Goal: Transaction & Acquisition: Subscribe to service/newsletter

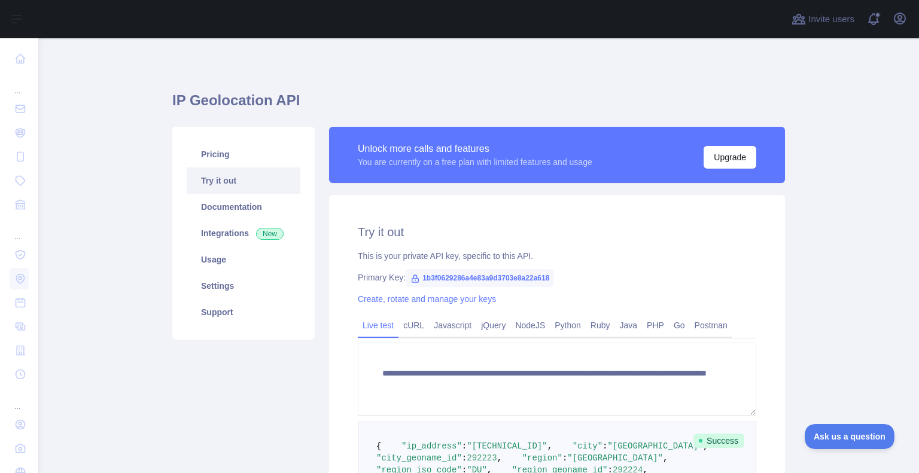
scroll to position [359, 0]
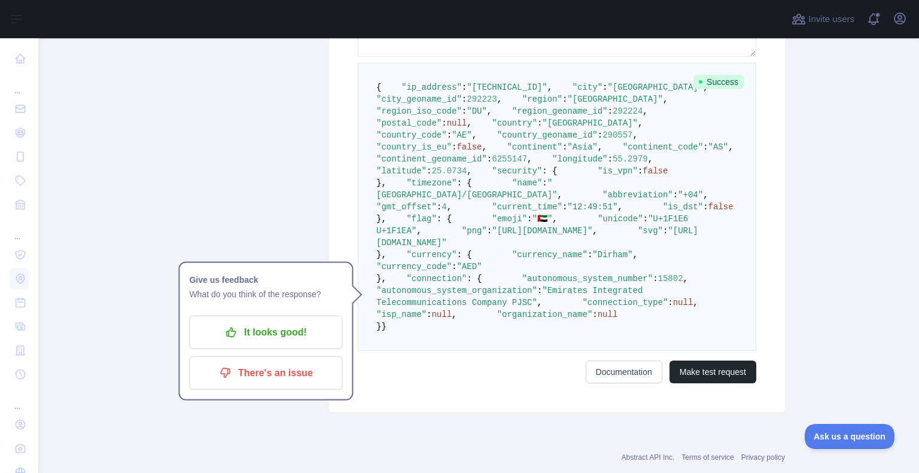
click at [419, 176] on span ""latitude"" at bounding box center [401, 171] width 50 height 10
click at [598, 176] on span ""is_vpn"" at bounding box center [618, 171] width 40 height 10
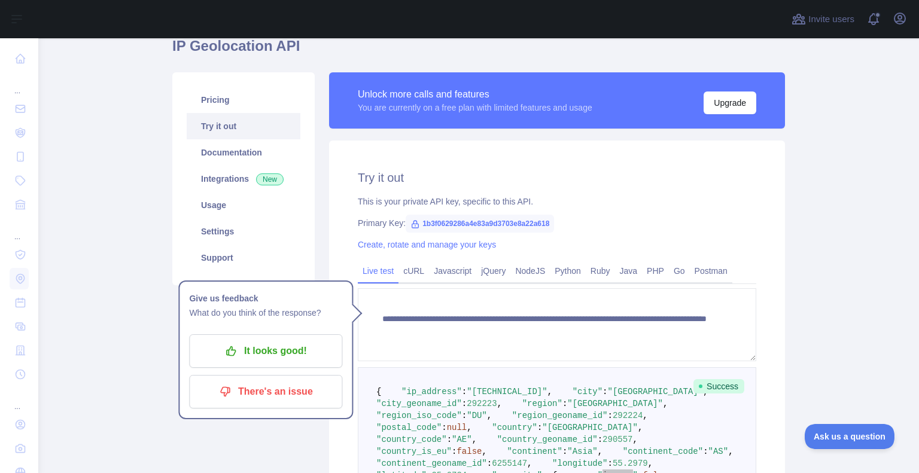
scroll to position [0, 0]
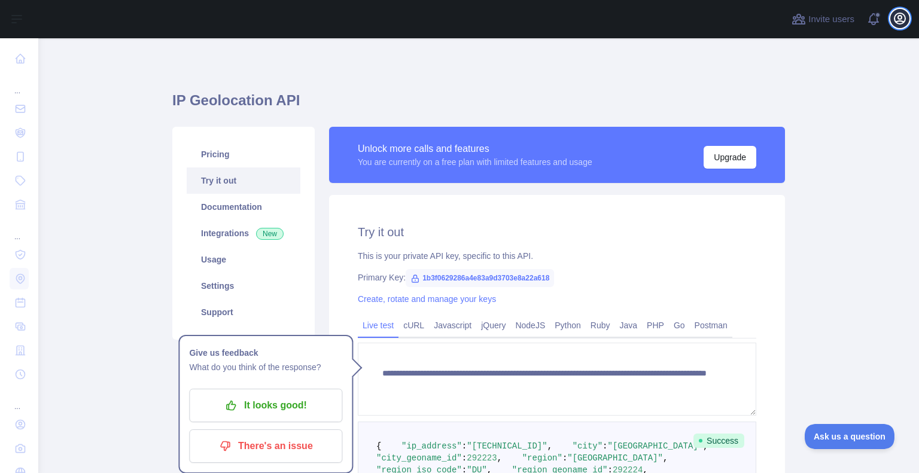
click at [901, 21] on icon "button" at bounding box center [900, 18] width 11 height 11
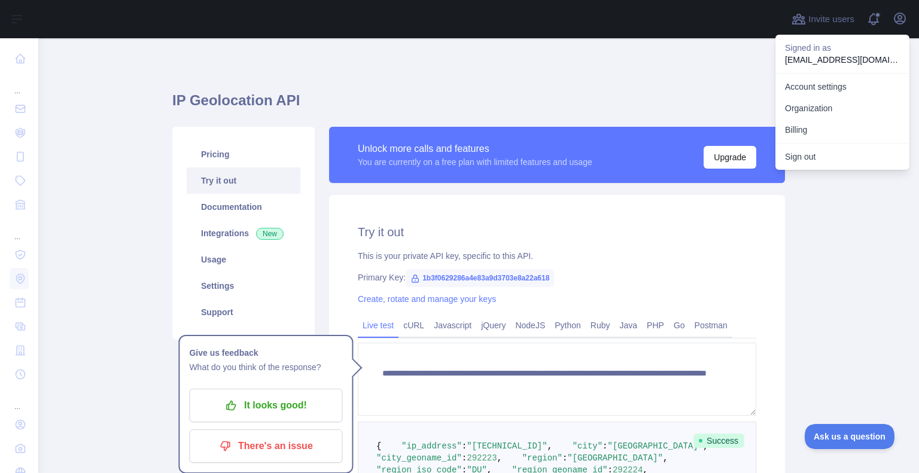
click at [801, 59] on p "mmrafi83@gmail.com" at bounding box center [842, 60] width 115 height 12
click at [809, 86] on link "Account settings" at bounding box center [842, 87] width 134 height 22
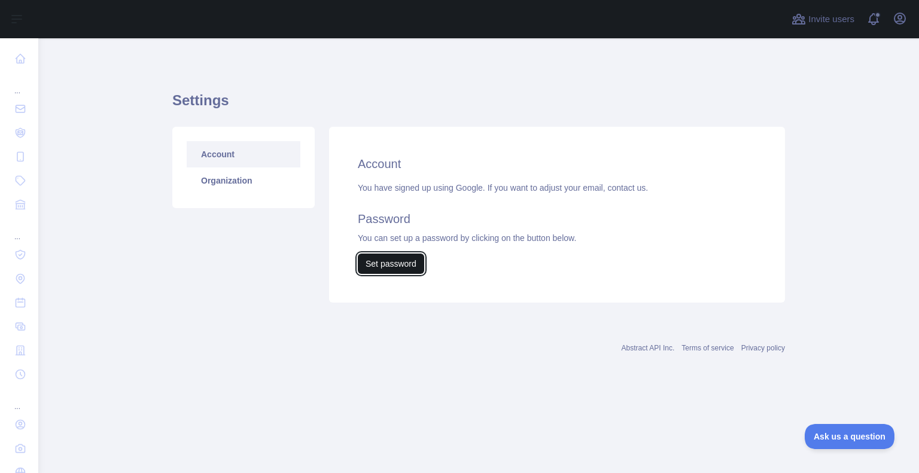
click at [376, 269] on button "Set password" at bounding box center [391, 264] width 66 height 20
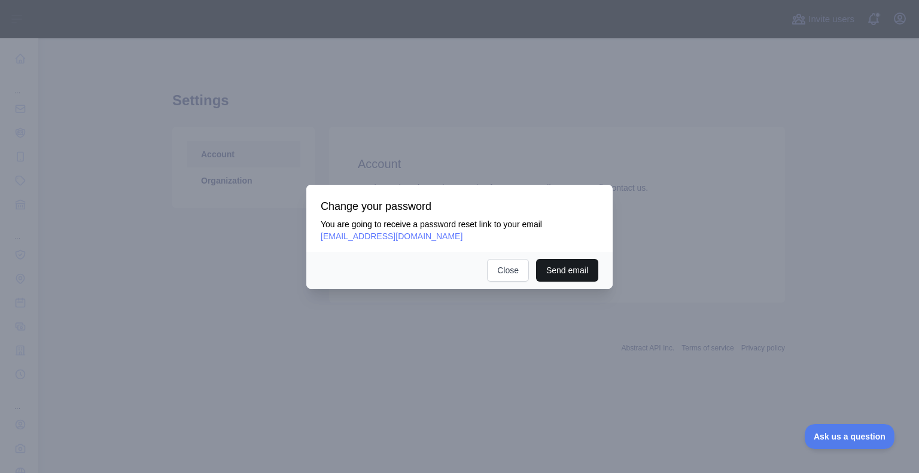
click at [580, 277] on button "Send email" at bounding box center [567, 270] width 62 height 23
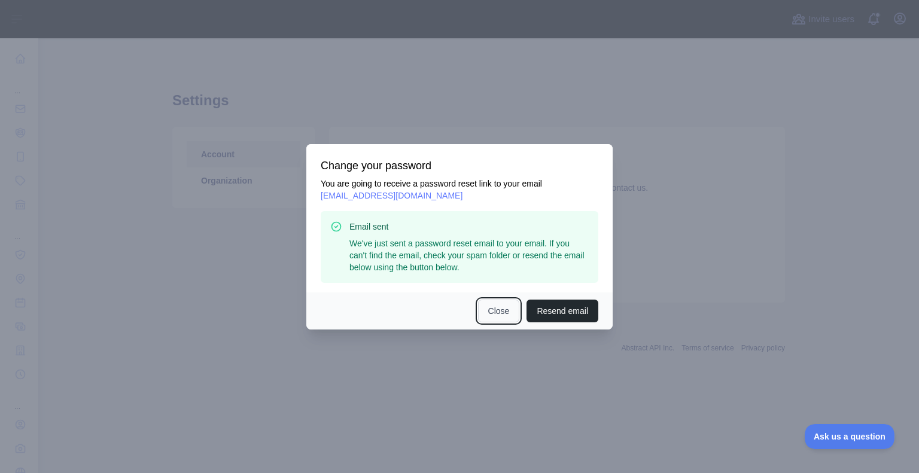
click at [507, 306] on button "Close" at bounding box center [499, 311] width 42 height 23
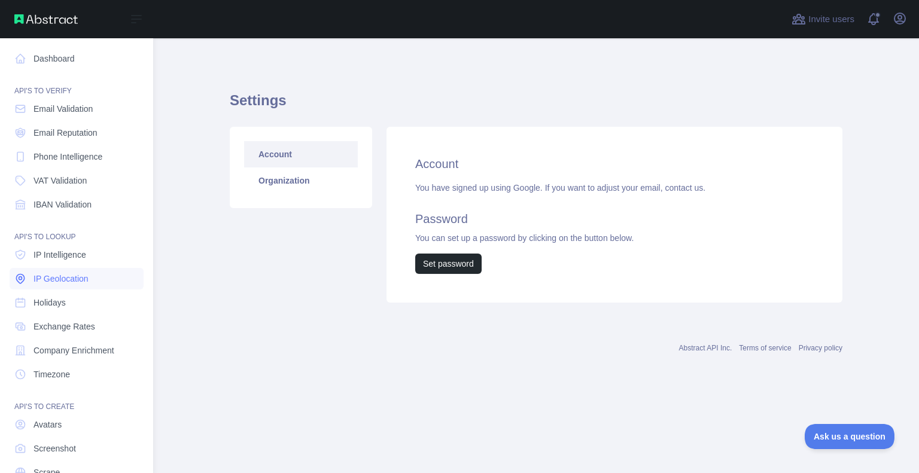
click at [69, 282] on span "IP Geolocation" at bounding box center [61, 279] width 55 height 12
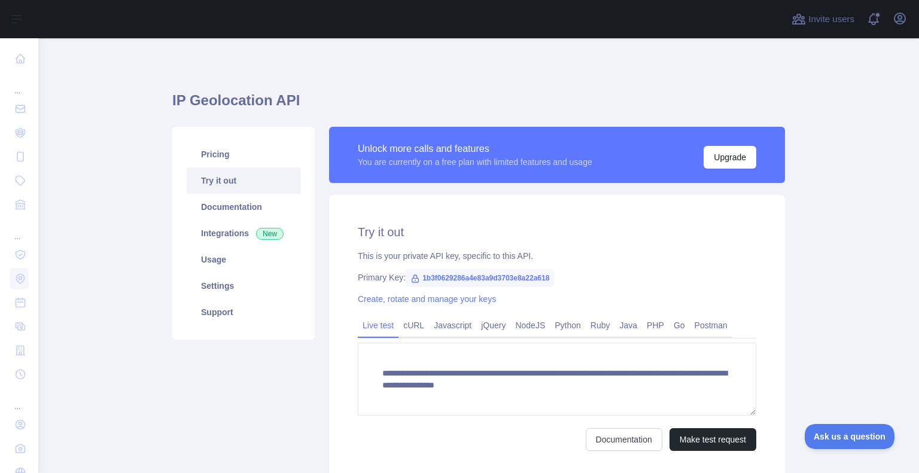
scroll to position [12, 0]
click at [703, 440] on button "Make test request" at bounding box center [713, 439] width 87 height 23
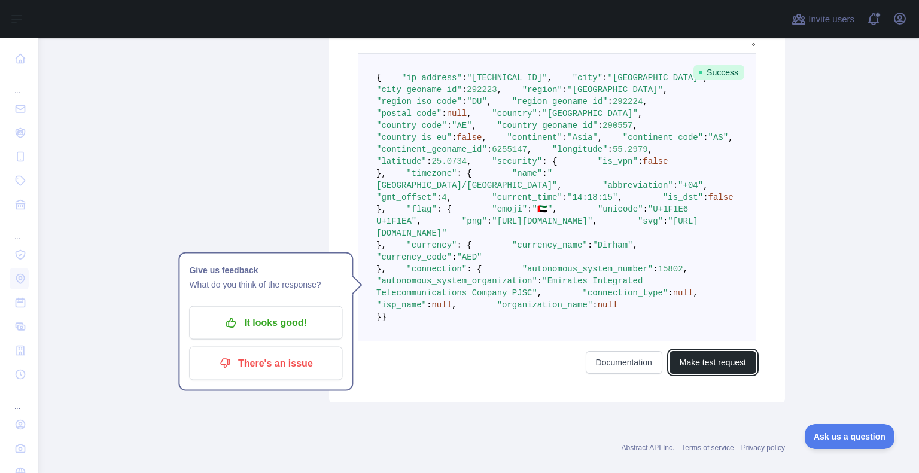
scroll to position [369, 0]
click at [492, 118] on span ""country"" at bounding box center [514, 114] width 45 height 10
click at [409, 130] on span ""country_code"" at bounding box center [411, 126] width 71 height 10
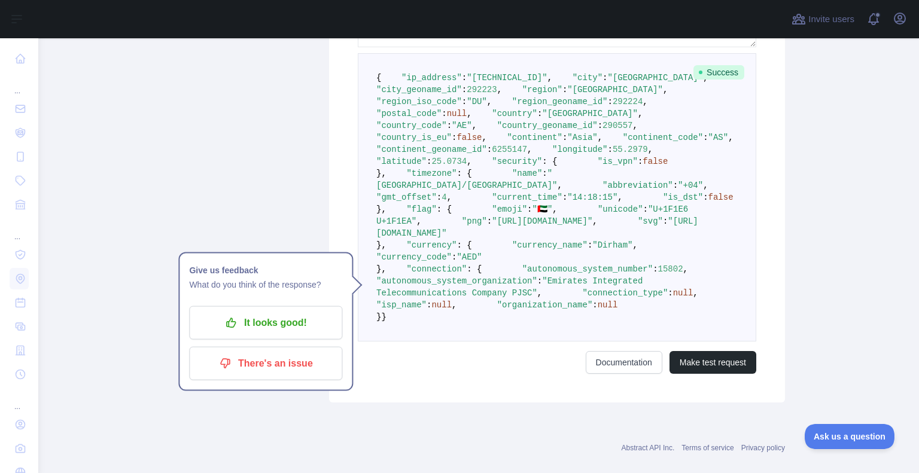
click at [497, 130] on span ""country_geoname_id"" at bounding box center [547, 126] width 101 height 10
click at [422, 142] on span ""country_is_eu"" at bounding box center [413, 138] width 75 height 10
click at [507, 142] on span ""continent"" at bounding box center [534, 138] width 55 height 10
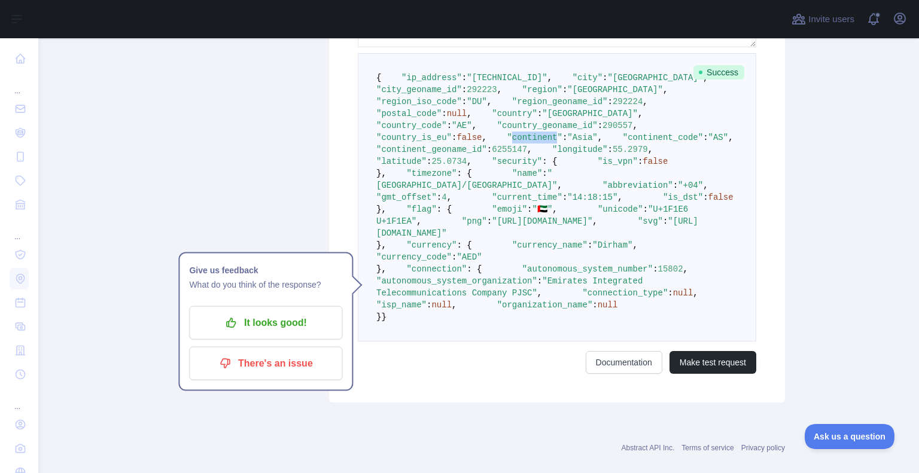
click at [507, 142] on span ""continent"" at bounding box center [534, 138] width 55 height 10
copy span "continent"
click at [573, 83] on span ""city"" at bounding box center [588, 78] width 30 height 10
click at [414, 95] on span ""city_geoname_id"" at bounding box center [419, 90] width 86 height 10
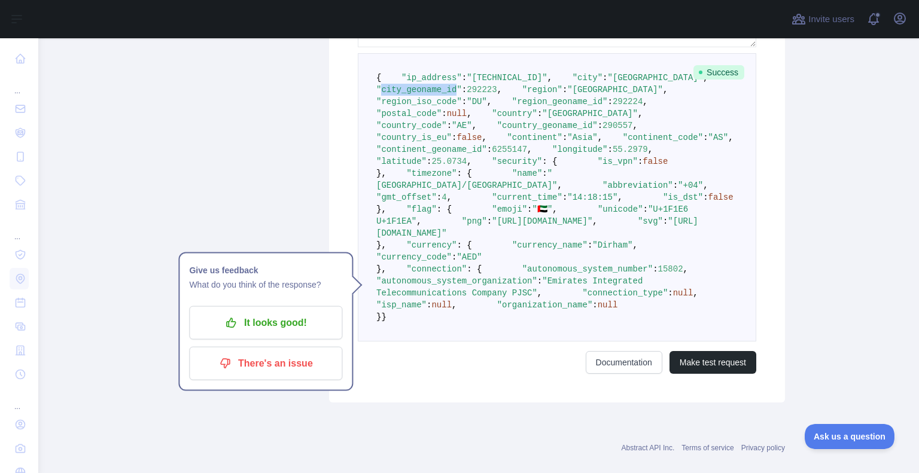
click at [414, 95] on span ""city_geoname_id"" at bounding box center [419, 90] width 86 height 10
click at [522, 95] on span ""region"" at bounding box center [542, 90] width 40 height 10
click at [414, 107] on span ""region_iso_code"" at bounding box center [419, 102] width 86 height 10
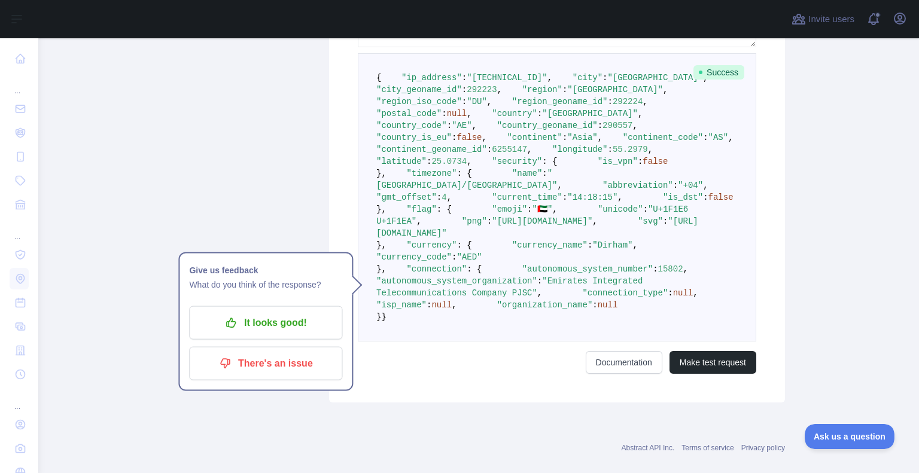
click at [522, 95] on span ""region"" at bounding box center [542, 90] width 40 height 10
copy span "region"
click at [407, 118] on span ""postal_code"" at bounding box center [408, 114] width 65 height 10
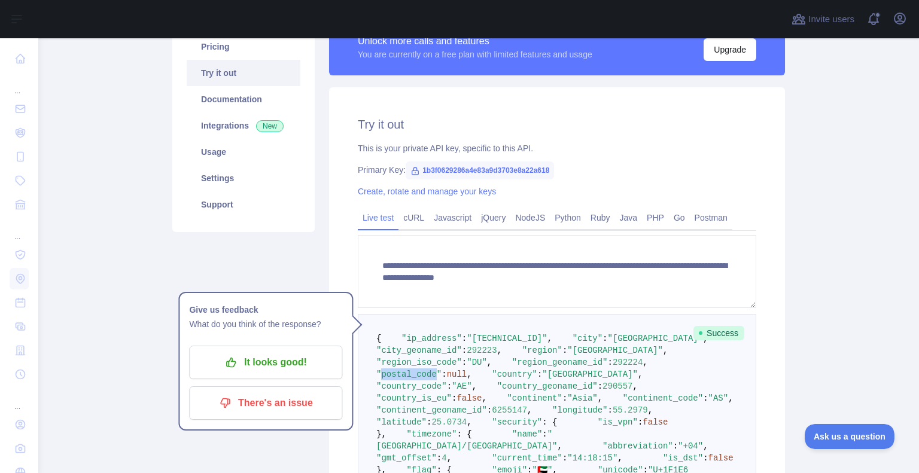
scroll to position [0, 0]
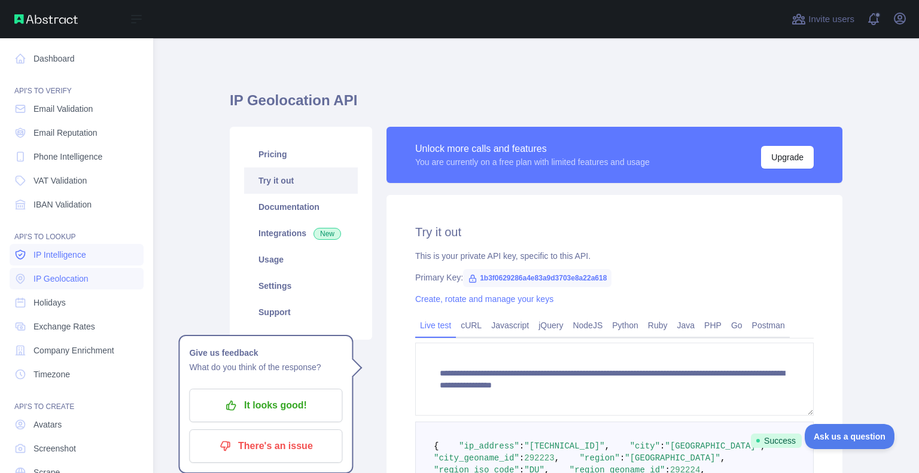
click at [77, 253] on span "IP Intelligence" at bounding box center [60, 255] width 53 height 12
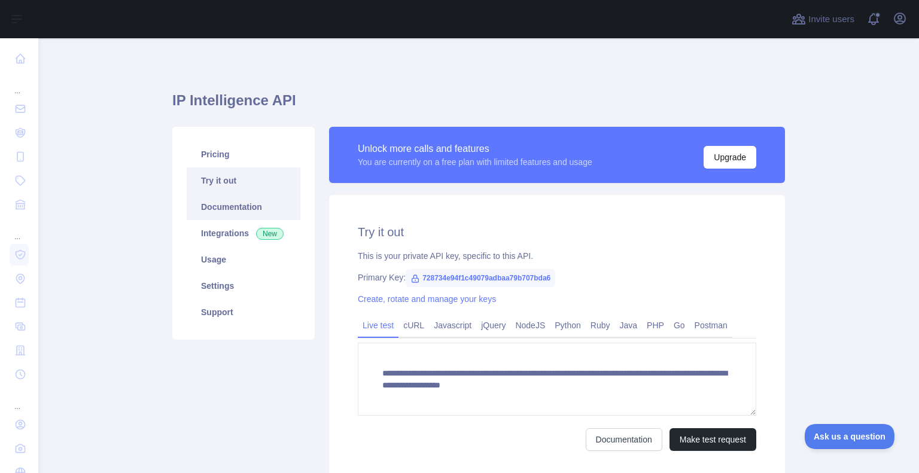
click at [223, 209] on link "Documentation" at bounding box center [244, 207] width 114 height 26
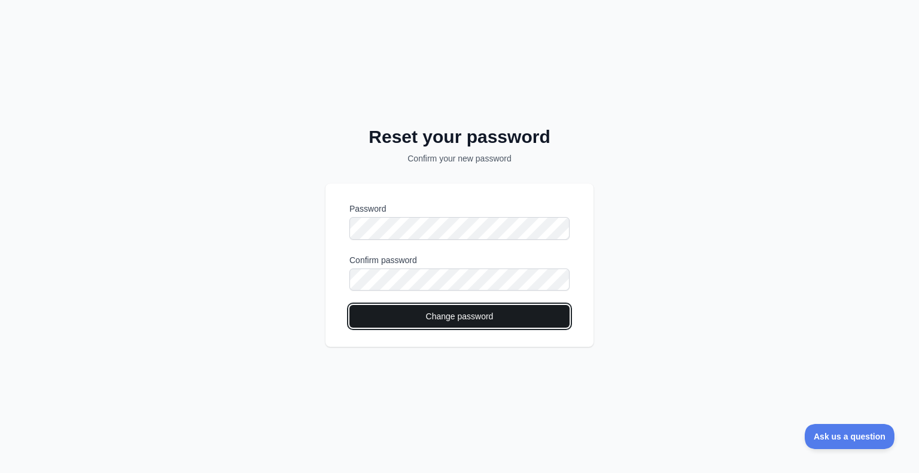
click at [451, 314] on button "Change password" at bounding box center [459, 316] width 220 height 23
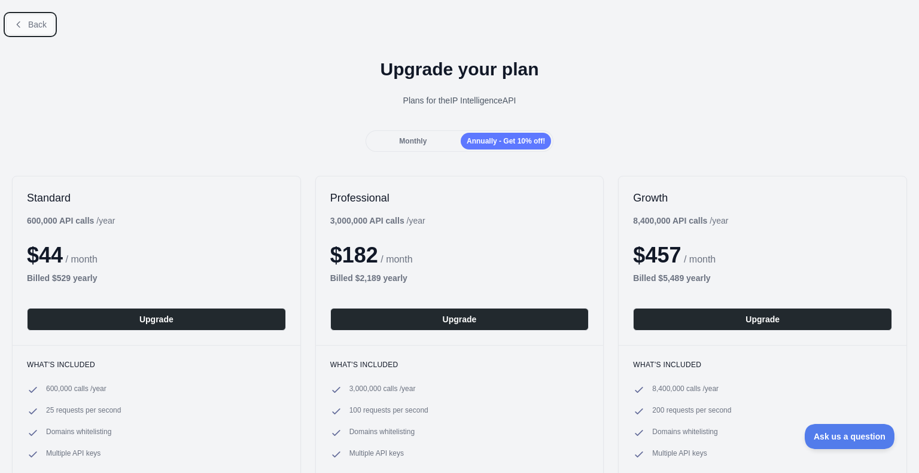
click at [29, 26] on span "Back" at bounding box center [37, 25] width 19 height 10
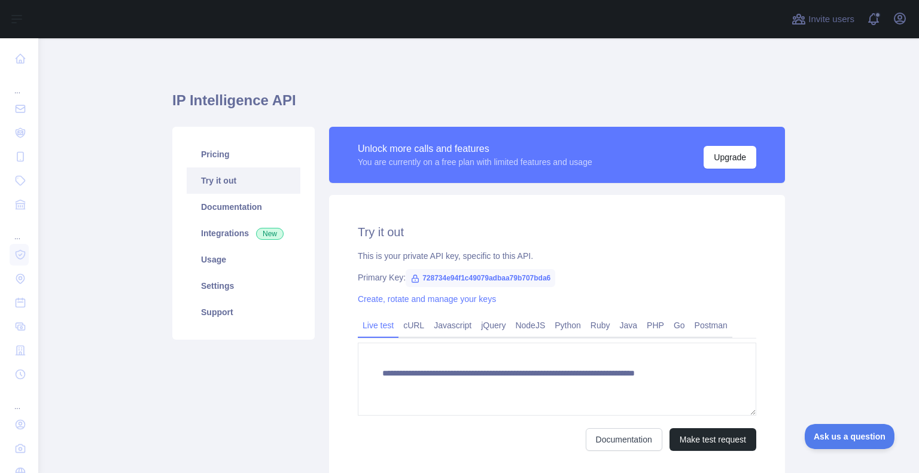
type textarea "**********"
click at [901, 20] on icon "button" at bounding box center [900, 18] width 14 height 14
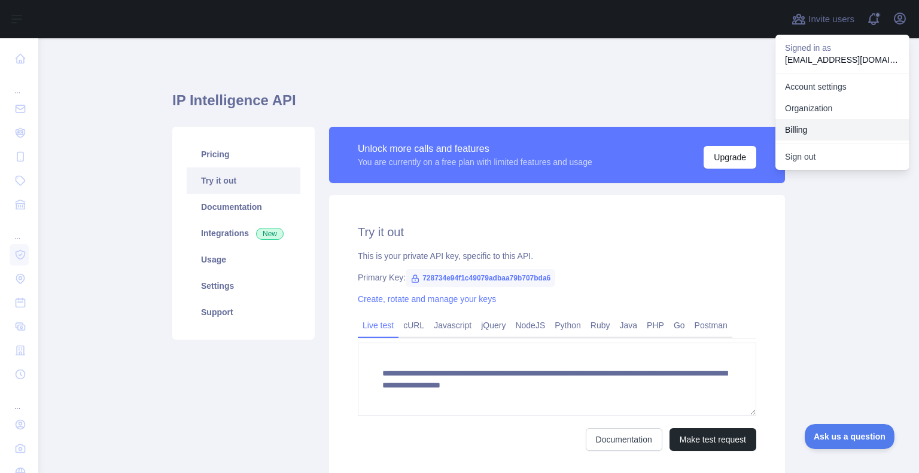
click at [814, 132] on button "Billing" at bounding box center [842, 130] width 134 height 22
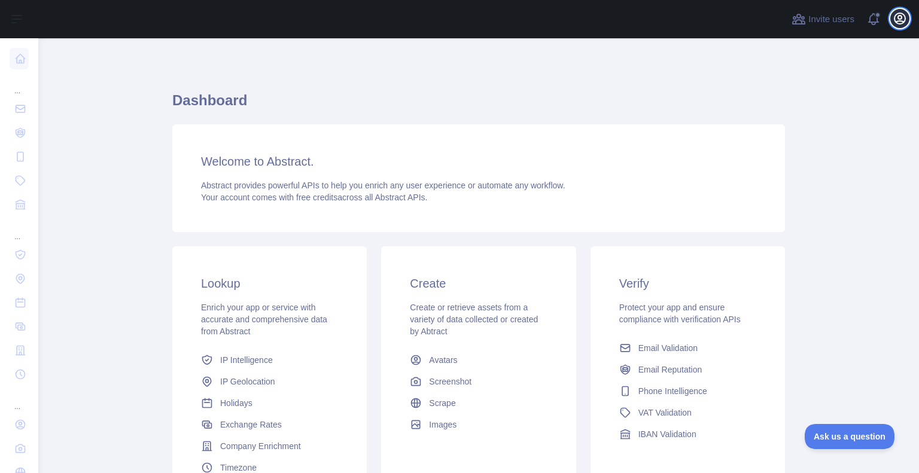
click at [898, 20] on icon "button" at bounding box center [900, 18] width 14 height 14
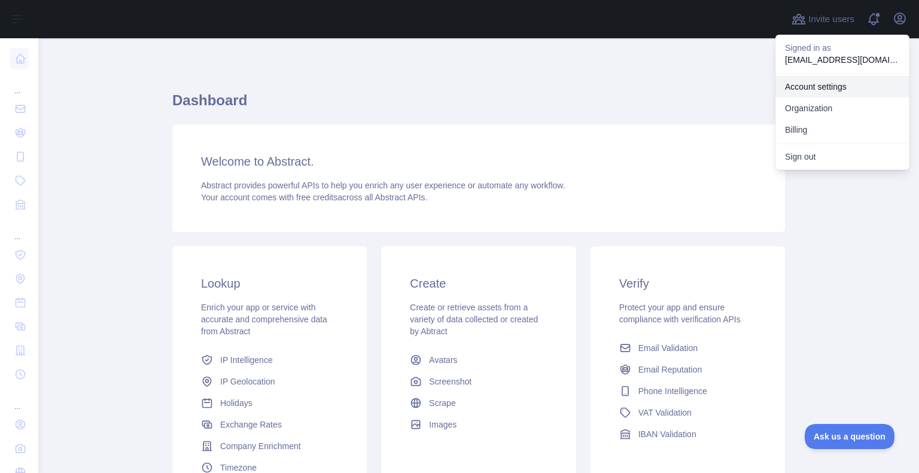
click at [819, 84] on link "Account settings" at bounding box center [842, 87] width 134 height 22
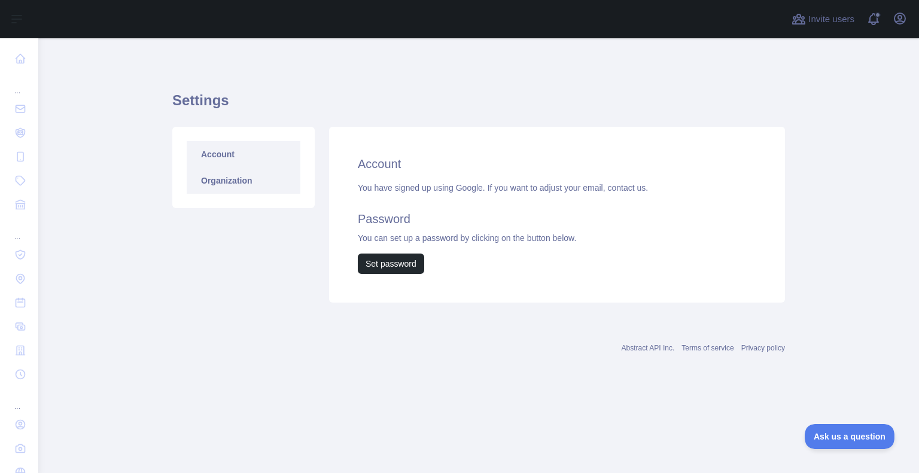
click at [230, 177] on link "Organization" at bounding box center [244, 181] width 114 height 26
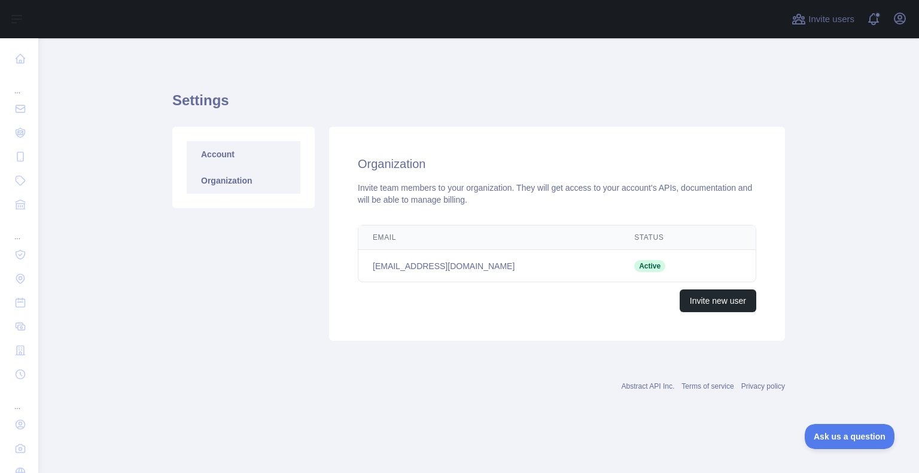
click at [211, 151] on link "Account" at bounding box center [244, 154] width 114 height 26
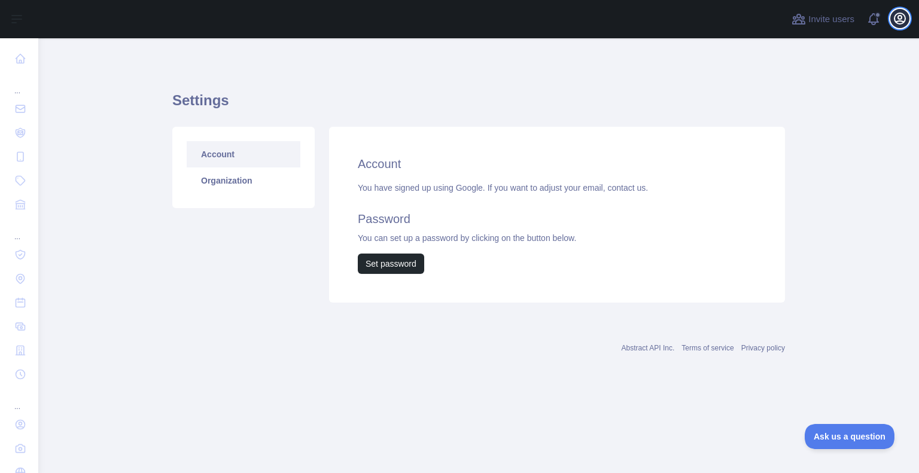
click at [899, 19] on icon "button" at bounding box center [900, 18] width 11 height 11
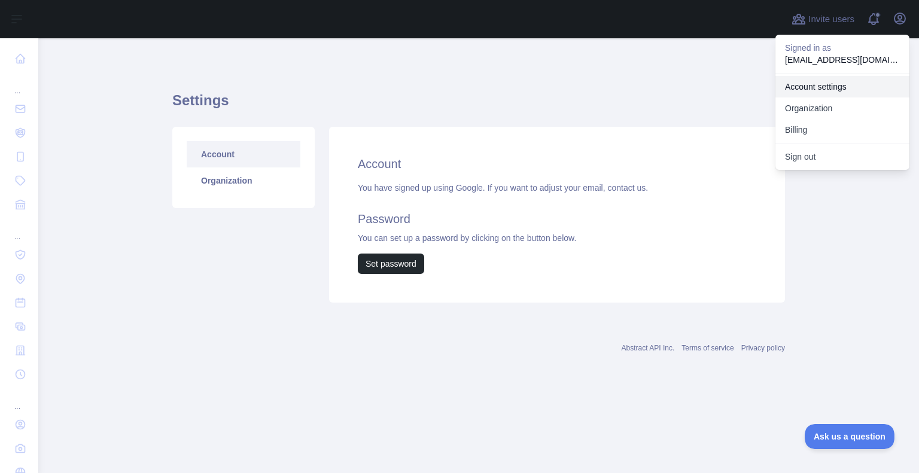
click at [823, 87] on link "Account settings" at bounding box center [842, 87] width 134 height 22
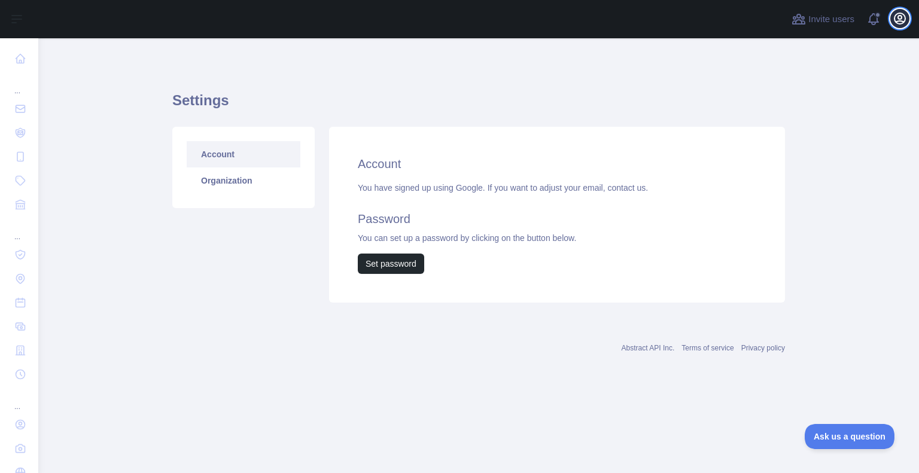
click at [898, 19] on icon "button" at bounding box center [900, 18] width 11 height 11
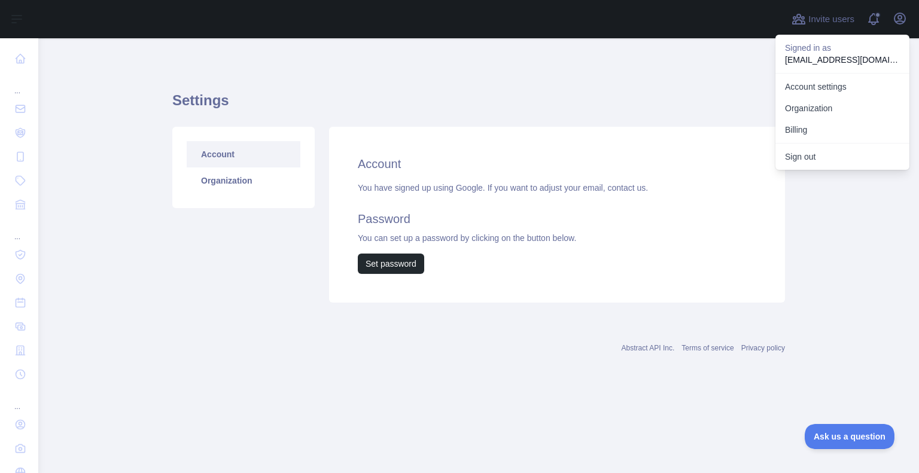
click at [726, 65] on div "Settings Account Organization Account You have signed up using Google. If you w…" at bounding box center [478, 214] width 613 height 353
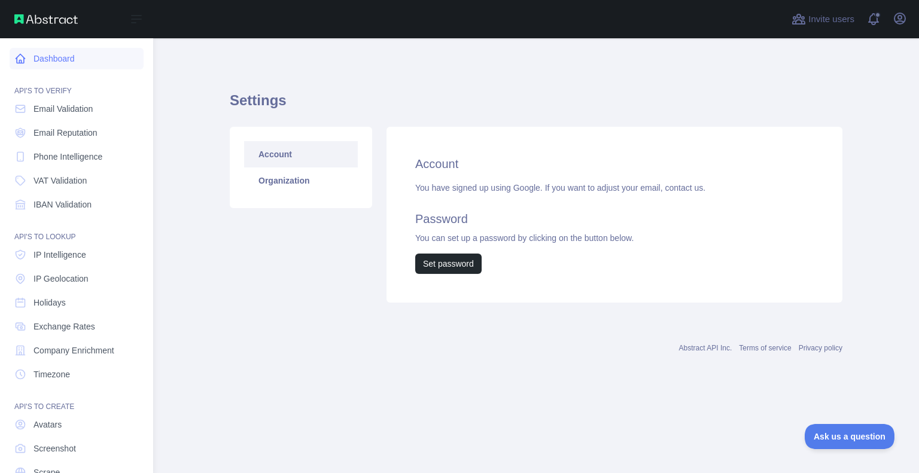
click at [60, 57] on link "Dashboard" at bounding box center [77, 59] width 134 height 22
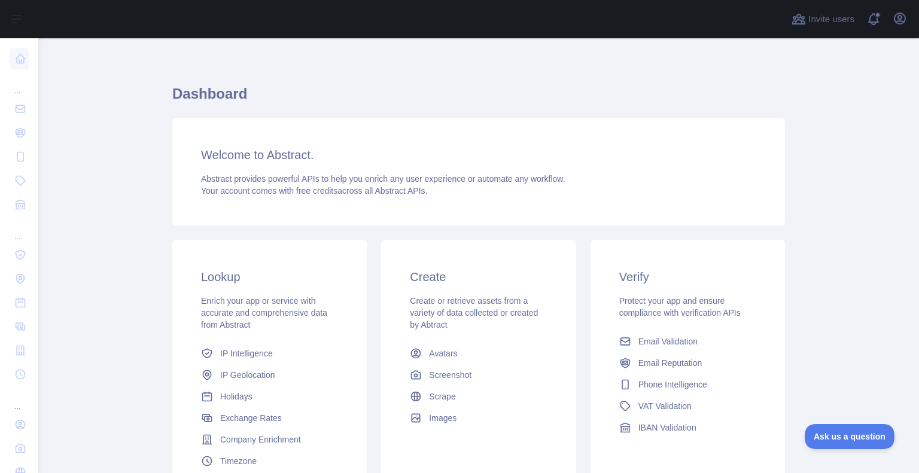
scroll to position [122, 0]
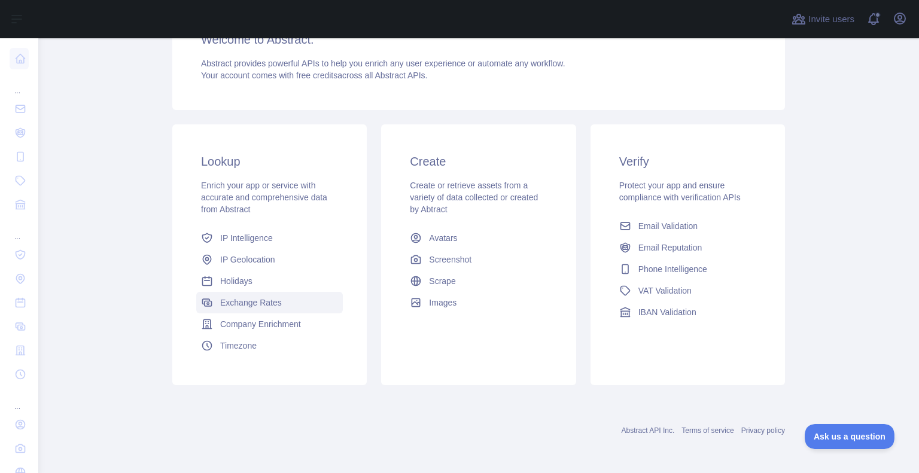
click at [247, 303] on span "Exchange Rates" at bounding box center [251, 303] width 62 height 12
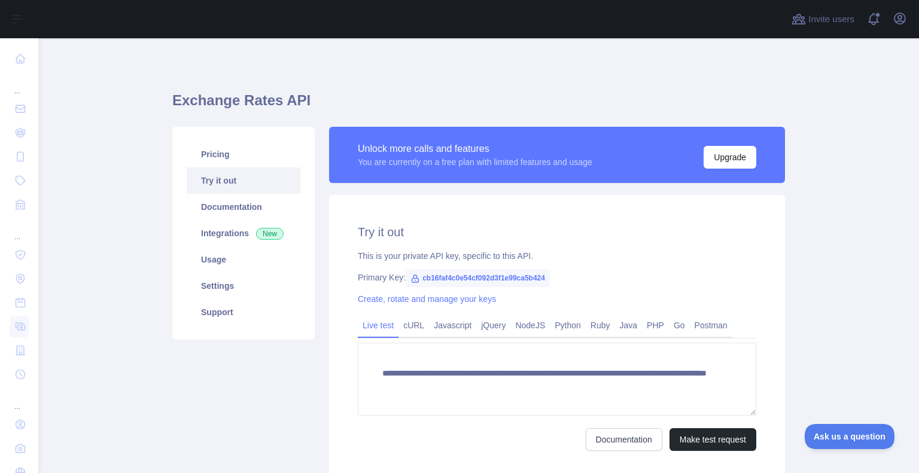
scroll to position [94, 0]
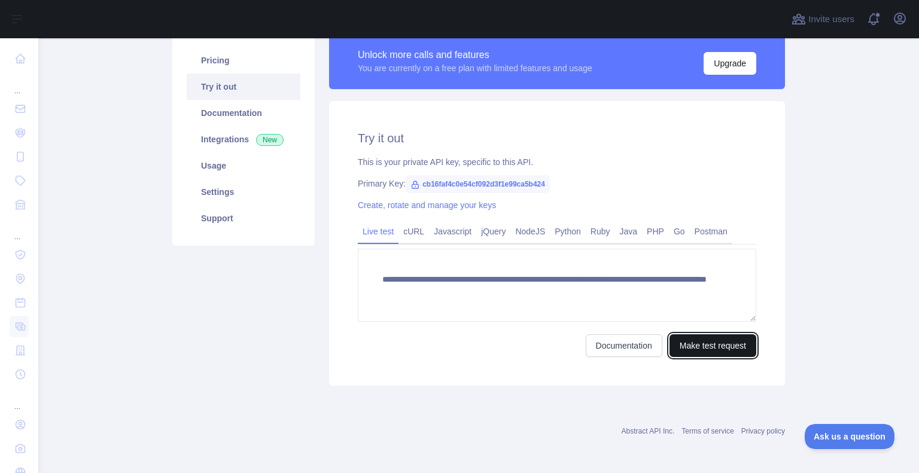
click at [718, 348] on button "Make test request" at bounding box center [713, 345] width 87 height 23
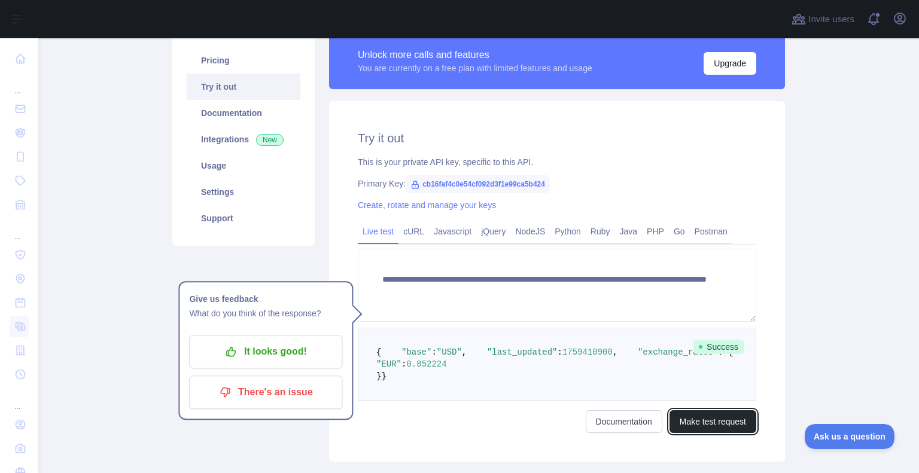
scroll to position [218, 0]
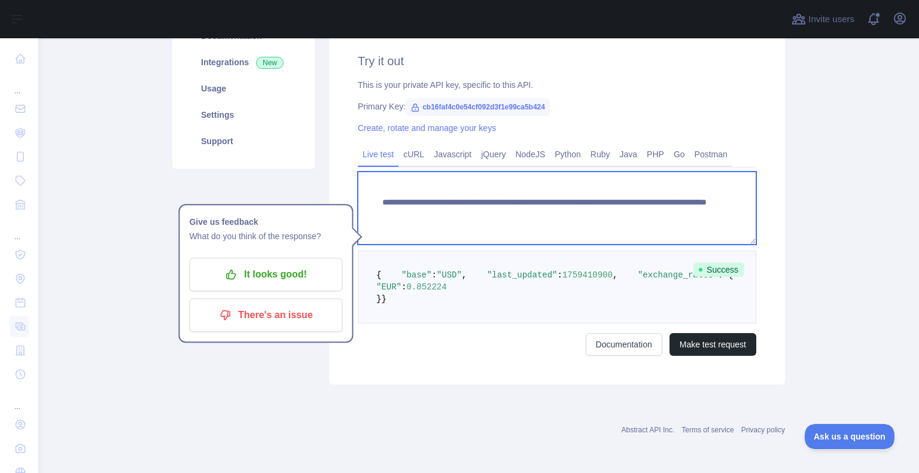
drag, startPoint x: 594, startPoint y: 170, endPoint x: 653, endPoint y: 169, distance: 59.2
click at [653, 172] on textarea "**********" at bounding box center [557, 208] width 399 height 73
type textarea "**********"
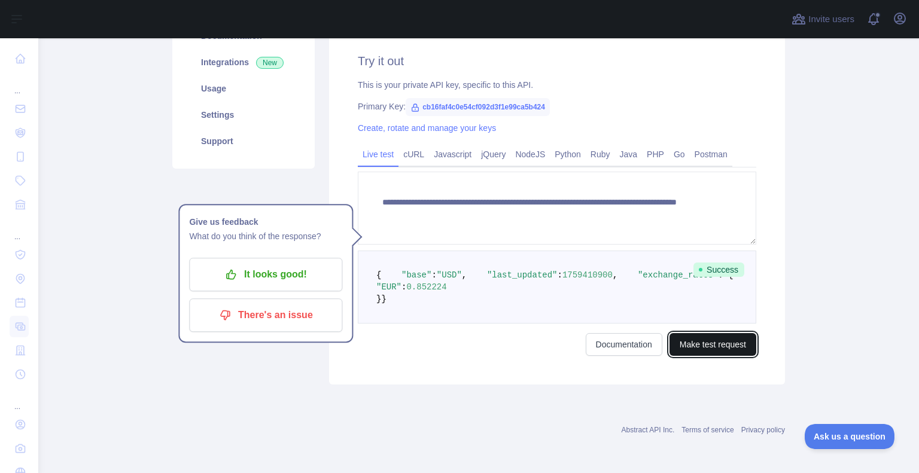
click at [716, 349] on button "Make test request" at bounding box center [713, 344] width 87 height 23
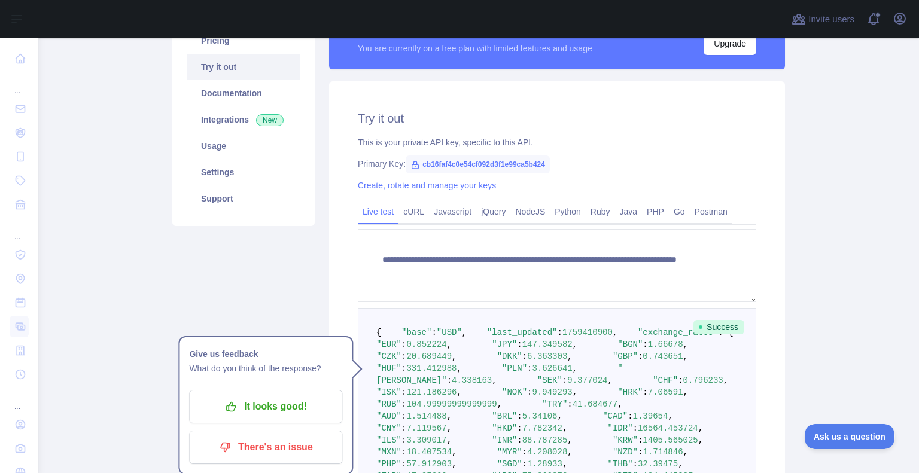
scroll to position [115, 0]
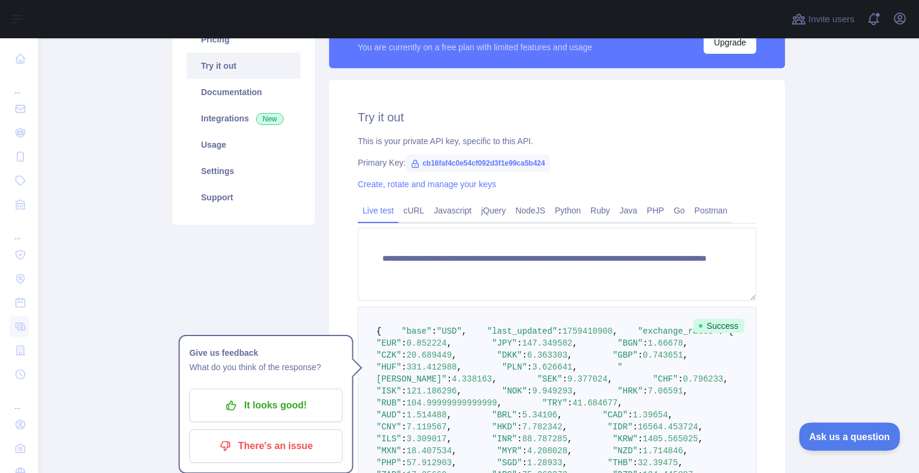
drag, startPoint x: 838, startPoint y: 433, endPoint x: 1574, endPoint y: 813, distance: 828.5
click at [838, 433] on span "Ask us a question" at bounding box center [844, 435] width 90 height 8
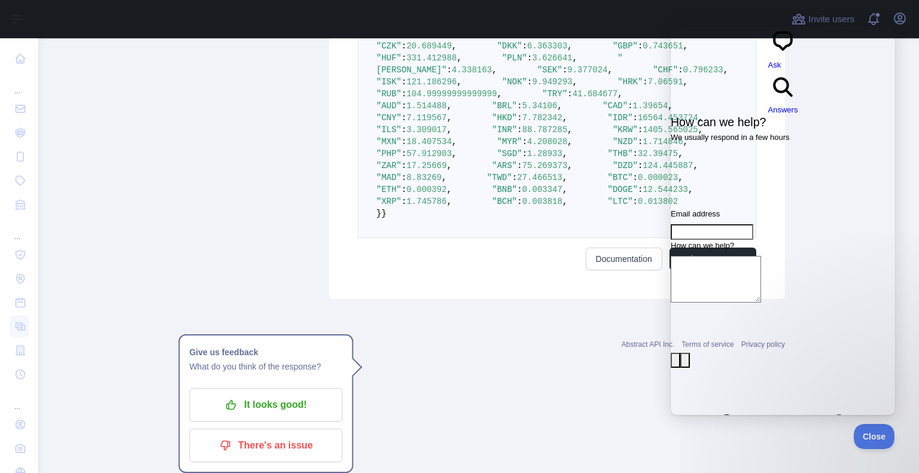
scroll to position [720, 0]
click at [491, 300] on div "**********" at bounding box center [557, 35] width 456 height 528
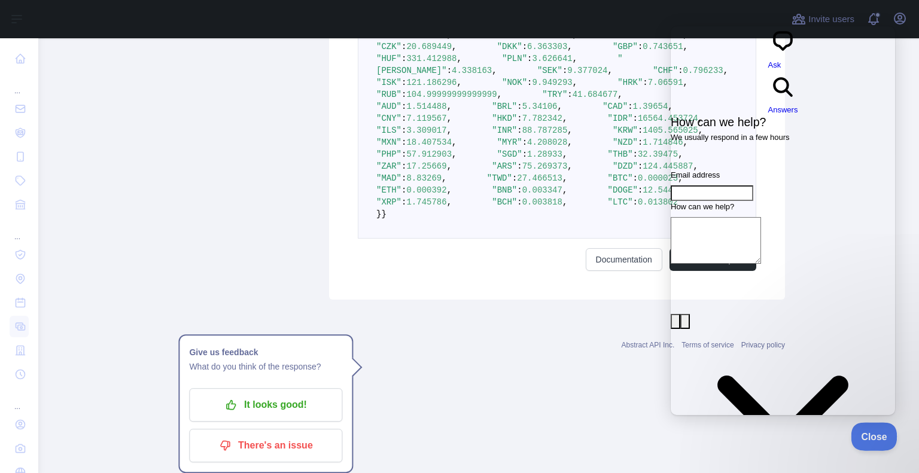
click at [866, 442] on button "Close" at bounding box center [871, 434] width 41 height 25
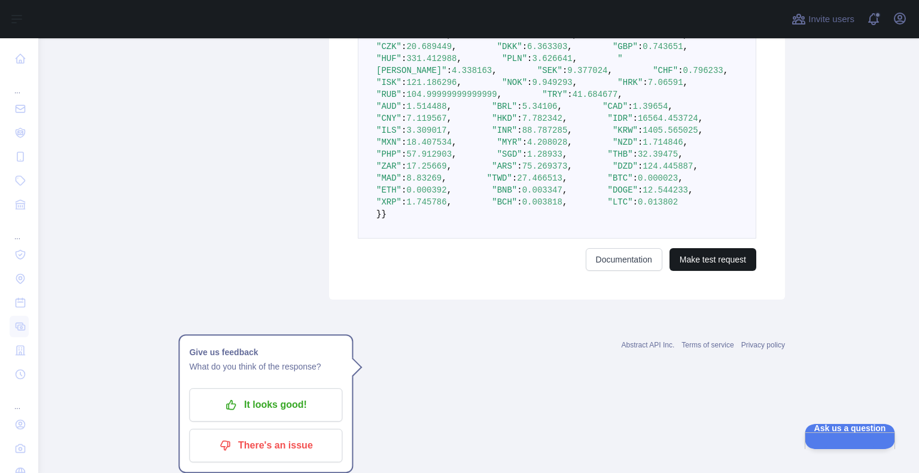
click at [725, 271] on button "Make test request" at bounding box center [713, 259] width 87 height 23
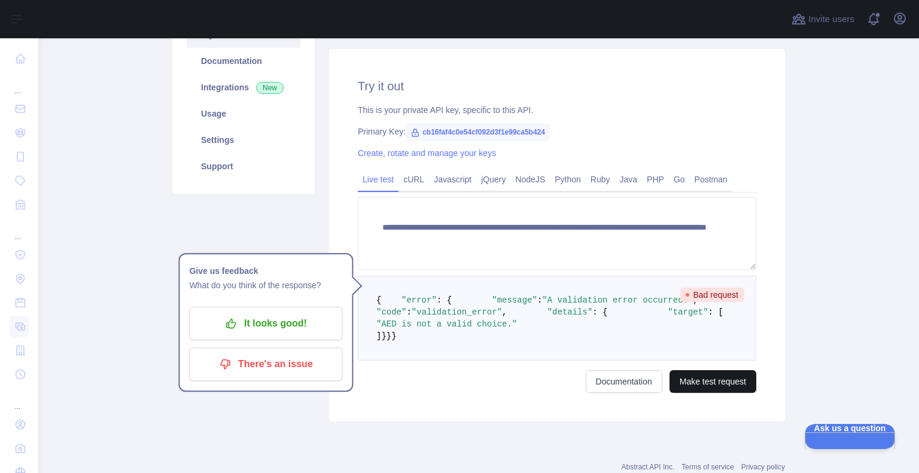
scroll to position [266, 0]
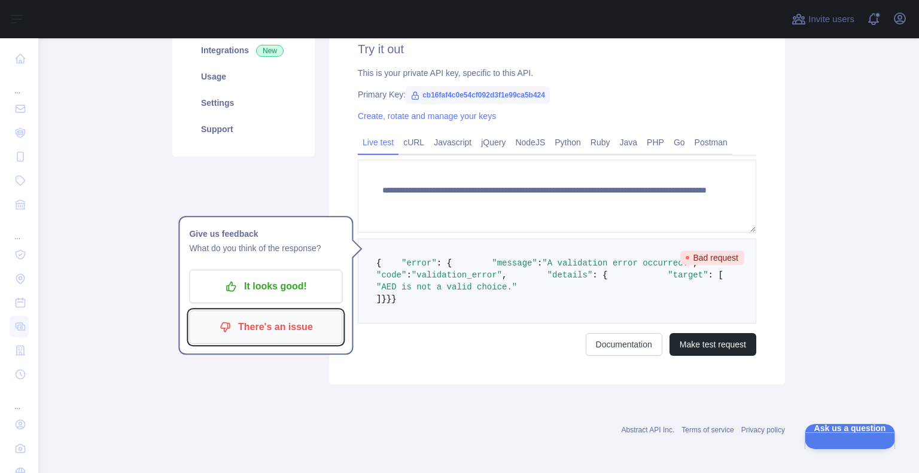
click at [269, 317] on p "There's an issue" at bounding box center [265, 327] width 135 height 20
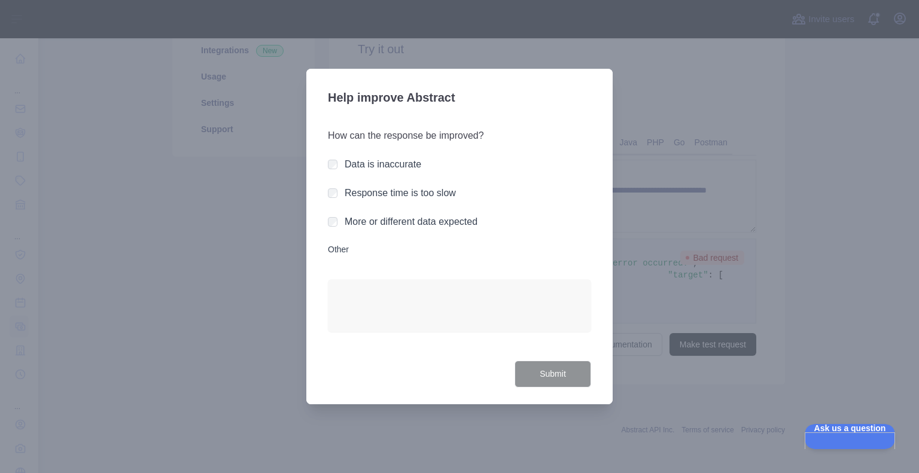
click at [371, 163] on label "Data is inaccurate" at bounding box center [383, 164] width 77 height 10
click at [374, 227] on label "More or different data expected" at bounding box center [411, 222] width 133 height 10
click at [381, 159] on label "Data is inaccurate" at bounding box center [383, 164] width 77 height 10
click at [557, 378] on button "Submit" at bounding box center [553, 374] width 77 height 27
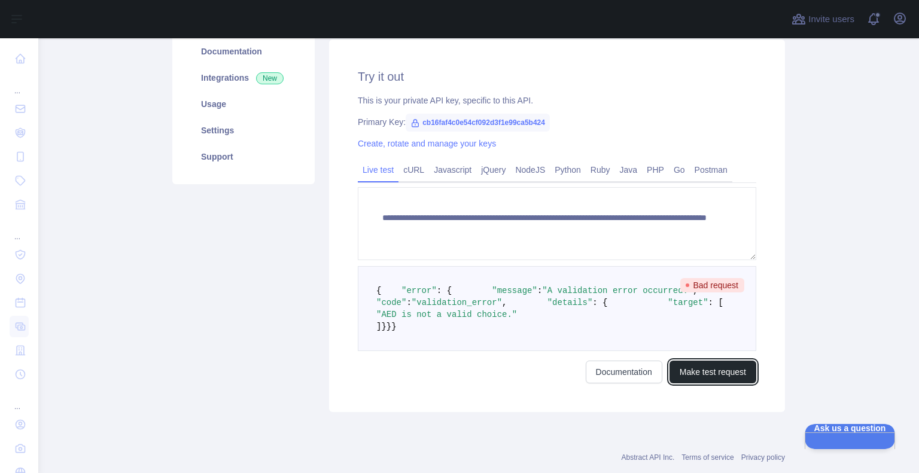
scroll to position [155, 0]
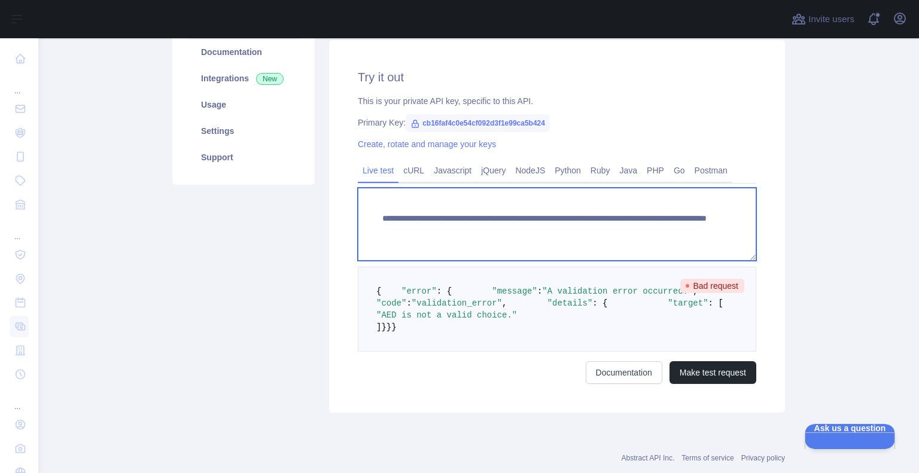
click at [631, 234] on textarea "**********" at bounding box center [557, 224] width 399 height 73
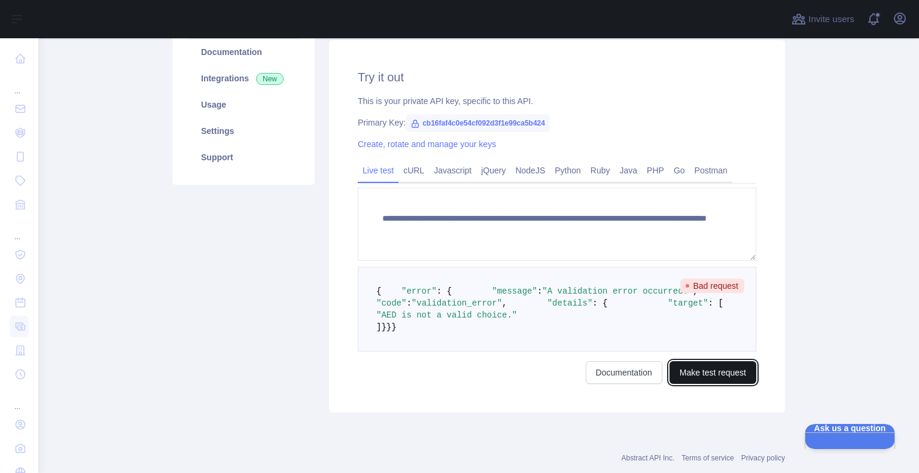
click at [717, 384] on button "Make test request" at bounding box center [713, 372] width 87 height 23
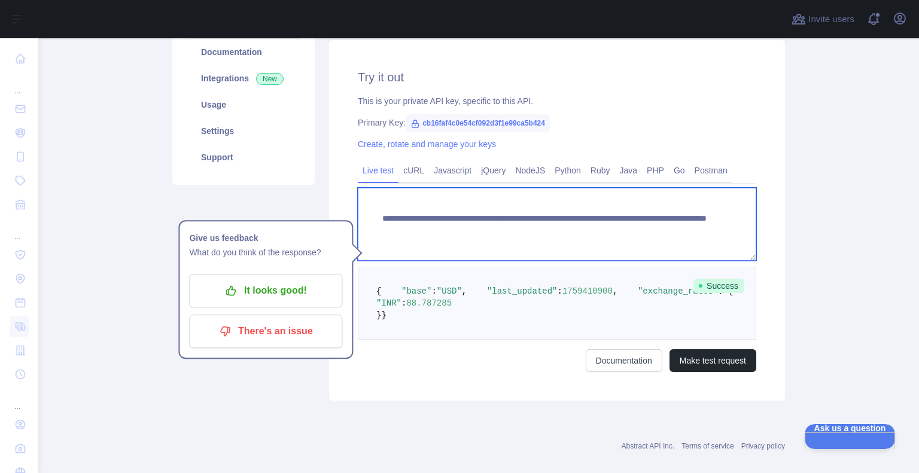
drag, startPoint x: 637, startPoint y: 229, endPoint x: 623, endPoint y: 232, distance: 13.4
click at [623, 232] on textarea "**********" at bounding box center [557, 224] width 399 height 73
type textarea "**********"
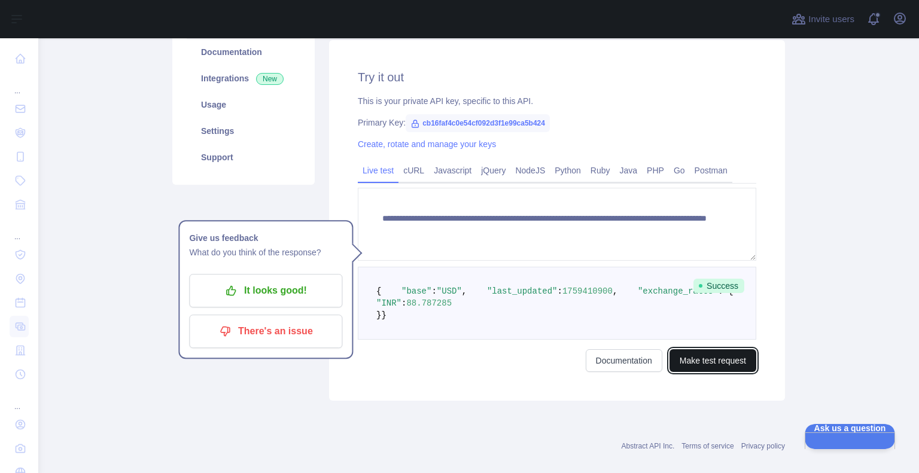
click at [708, 372] on button "Make test request" at bounding box center [713, 360] width 87 height 23
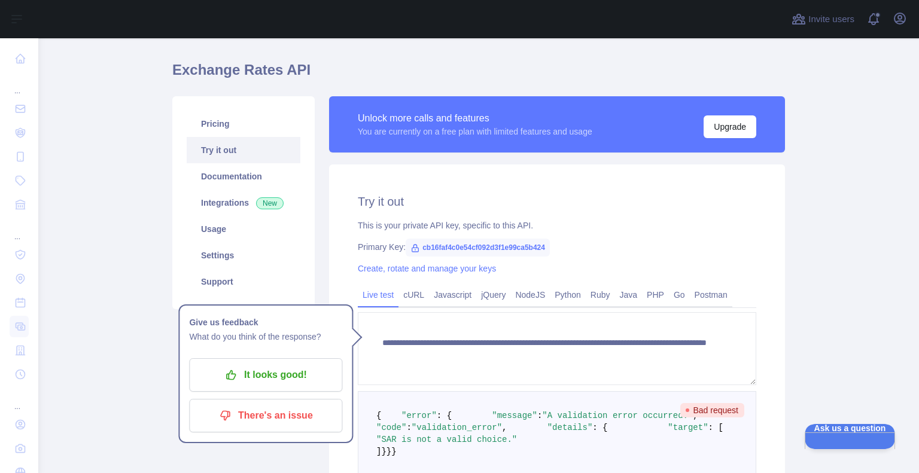
scroll to position [0, 0]
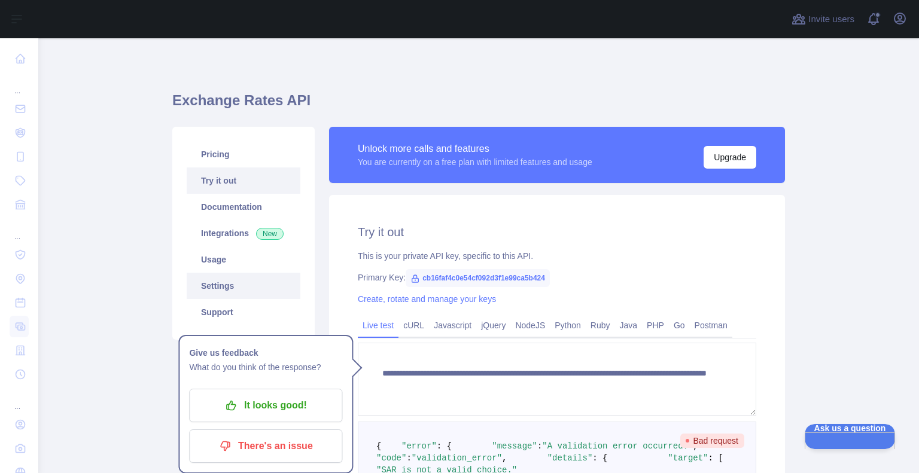
click at [206, 283] on link "Settings" at bounding box center [244, 286] width 114 height 26
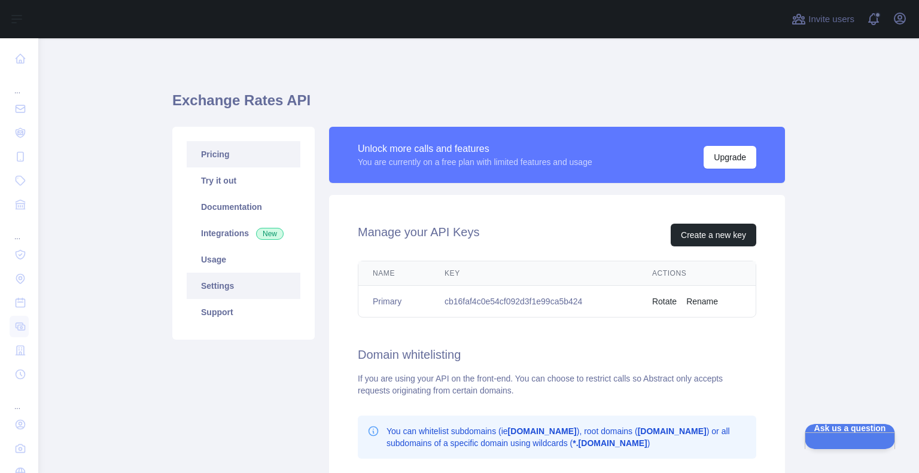
click at [213, 157] on link "Pricing" at bounding box center [244, 154] width 114 height 26
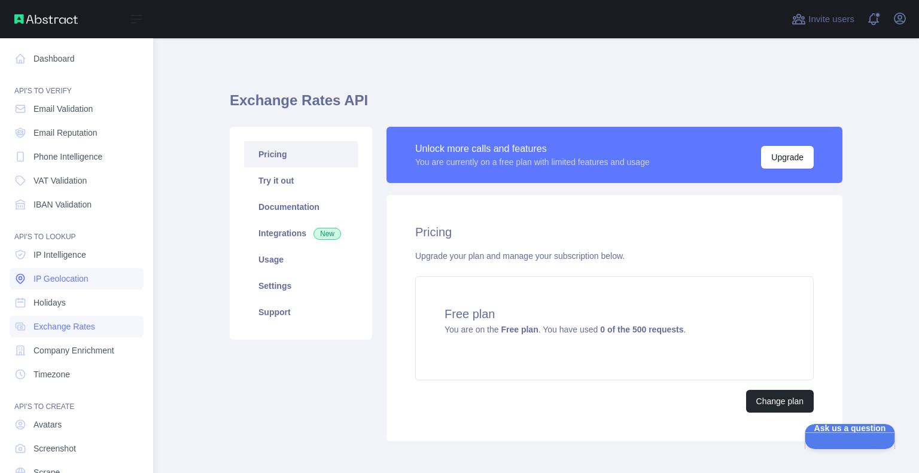
click at [67, 278] on span "IP Geolocation" at bounding box center [61, 279] width 55 height 12
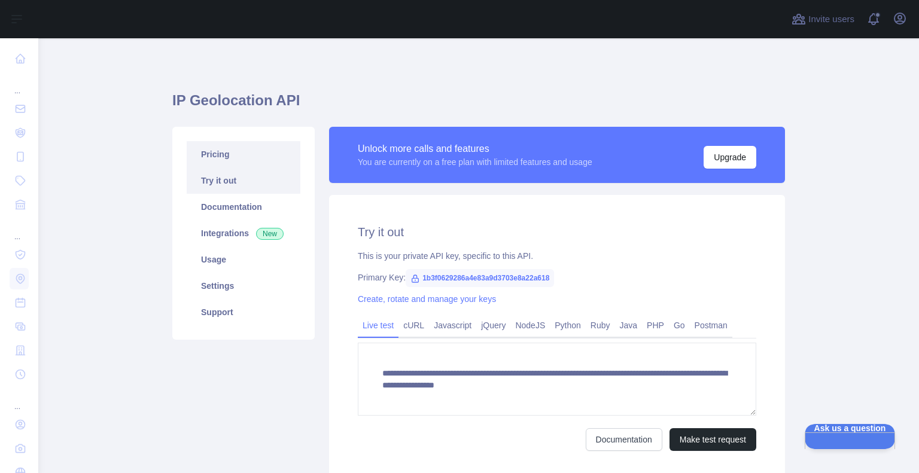
click at [213, 152] on link "Pricing" at bounding box center [244, 154] width 114 height 26
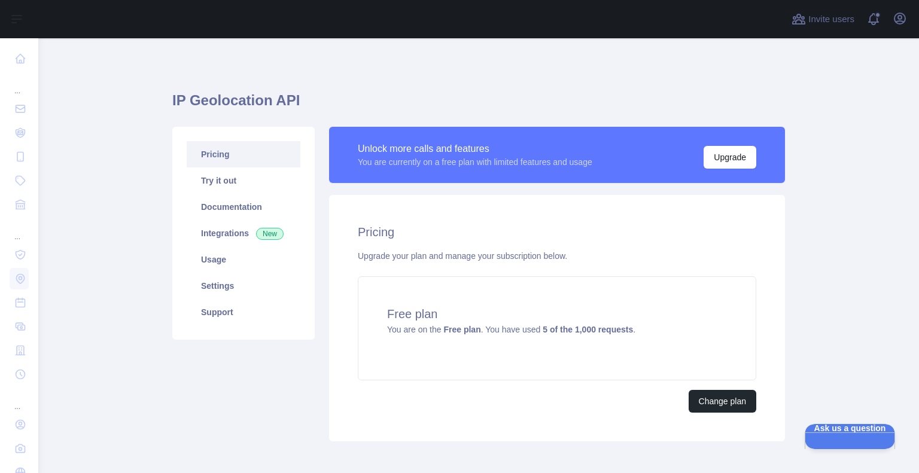
scroll to position [56, 0]
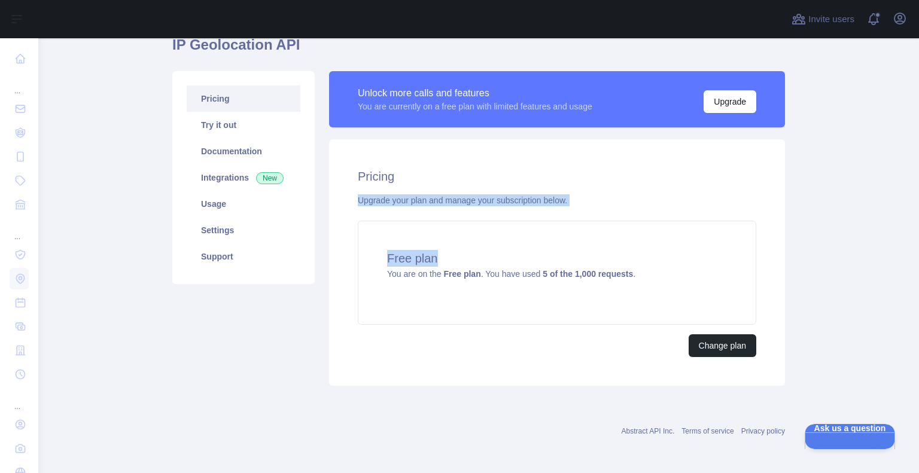
drag, startPoint x: 349, startPoint y: 202, endPoint x: 682, endPoint y: 206, distance: 332.1
click at [682, 206] on div "Pricing Upgrade your plan and manage your subscription below. Free plan You are…" at bounding box center [557, 262] width 456 height 247
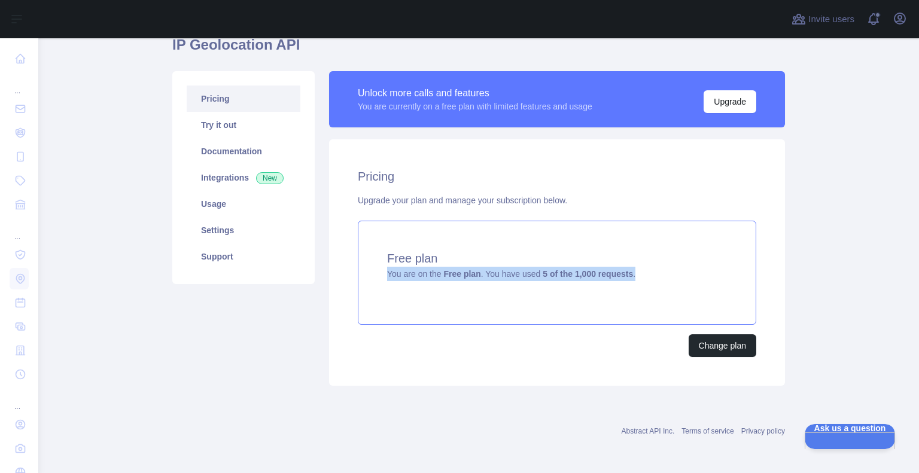
drag, startPoint x: 645, startPoint y: 275, endPoint x: 374, endPoint y: 275, distance: 271.1
click at [374, 275] on div "Free plan You are on the Free plan . You have used 5 of the 1,000 requests ." at bounding box center [557, 273] width 399 height 104
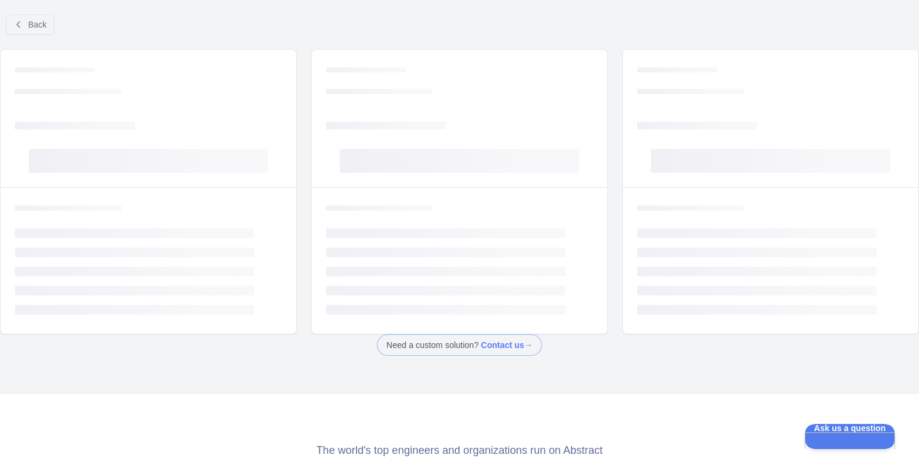
click at [374, 275] on rect at bounding box center [445, 272] width 239 height 10
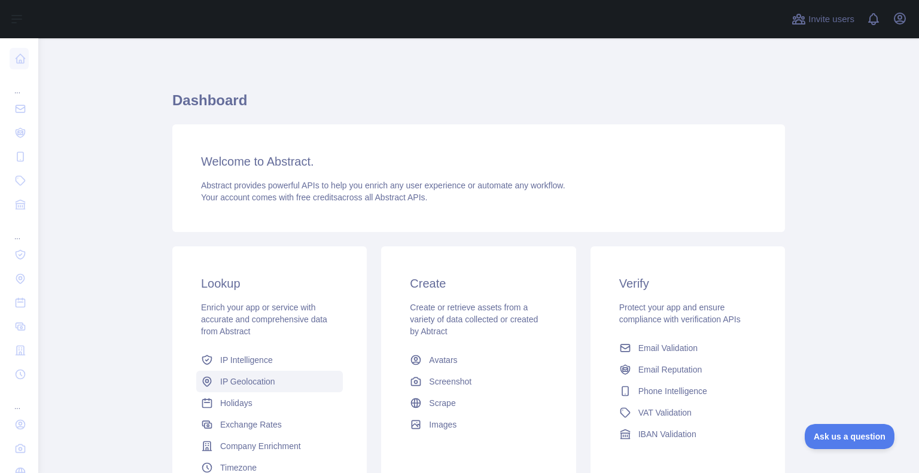
click at [241, 381] on span "IP Geolocation" at bounding box center [247, 382] width 55 height 12
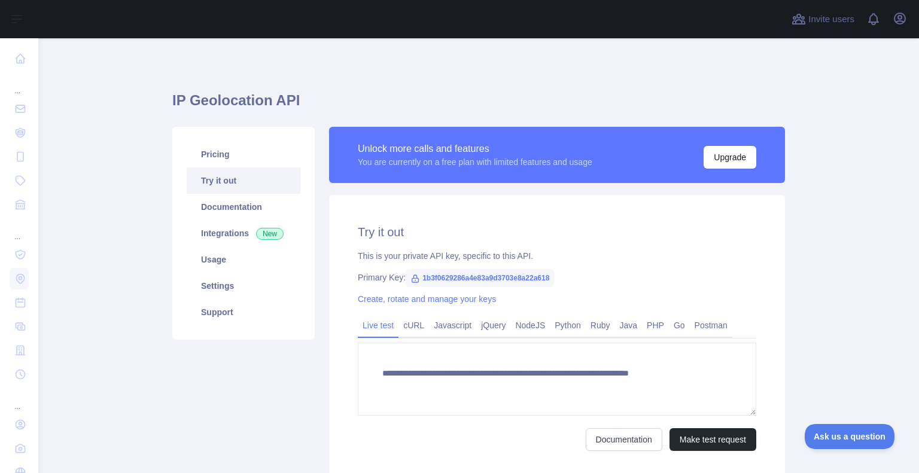
type textarea "**********"
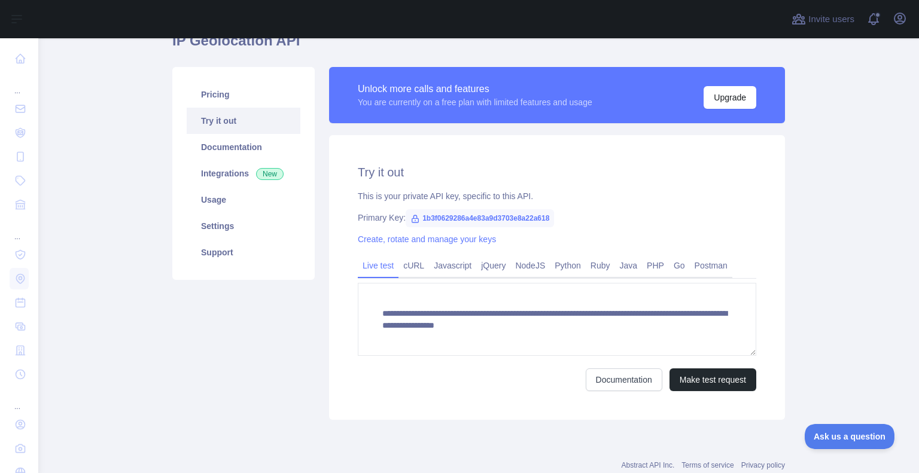
scroll to position [94, 0]
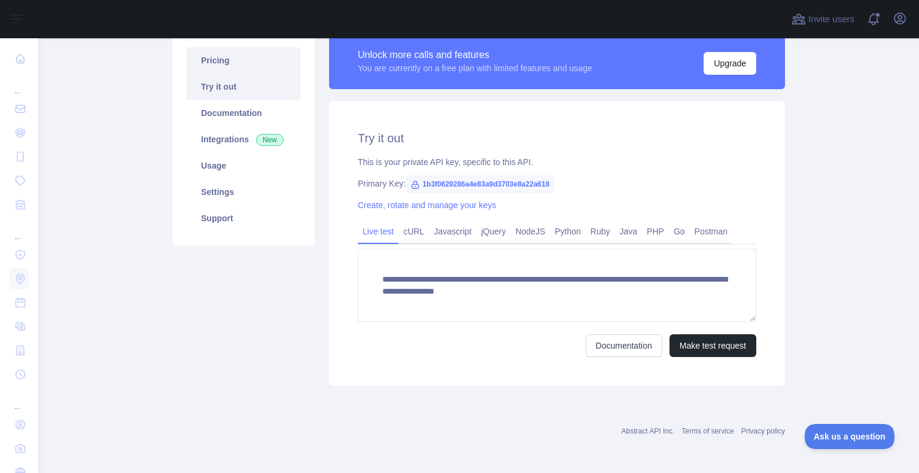
click at [220, 69] on link "Pricing" at bounding box center [244, 60] width 114 height 26
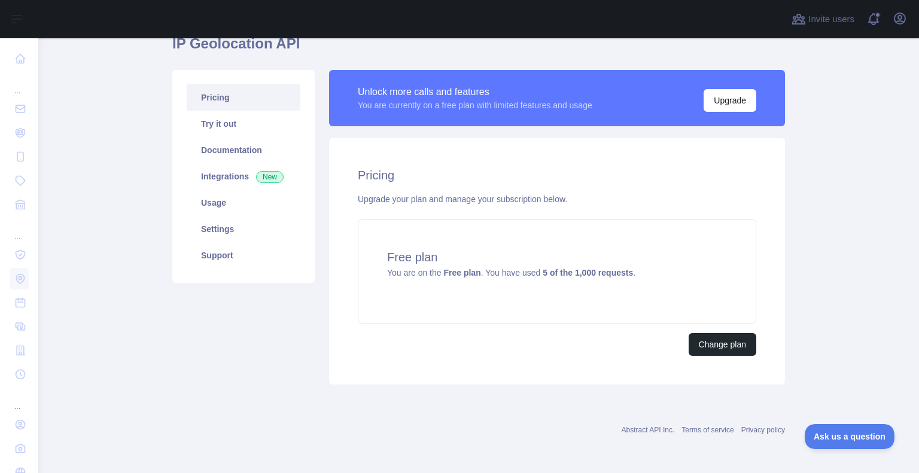
scroll to position [56, 0]
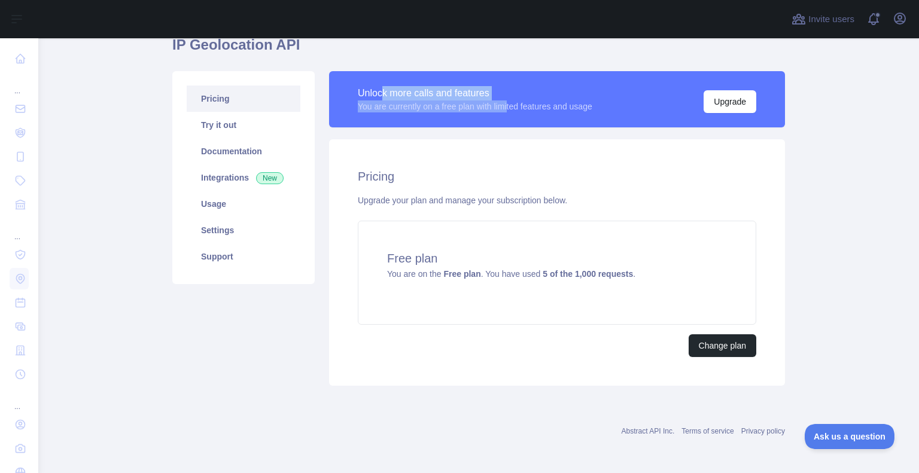
drag, startPoint x: 376, startPoint y: 95, endPoint x: 509, endPoint y: 104, distance: 133.1
click at [509, 104] on div "Unlock more calls and features You are currently on a free plan with limited fe…" at bounding box center [475, 99] width 235 height 26
click at [510, 103] on div "You are currently on a free plan with limited features and usage" at bounding box center [475, 107] width 235 height 12
drag, startPoint x: 598, startPoint y: 107, endPoint x: 330, endPoint y: 82, distance: 269.8
click at [330, 82] on div "Unlock more calls and features You are currently on a free plan with limited fe…" at bounding box center [557, 99] width 456 height 56
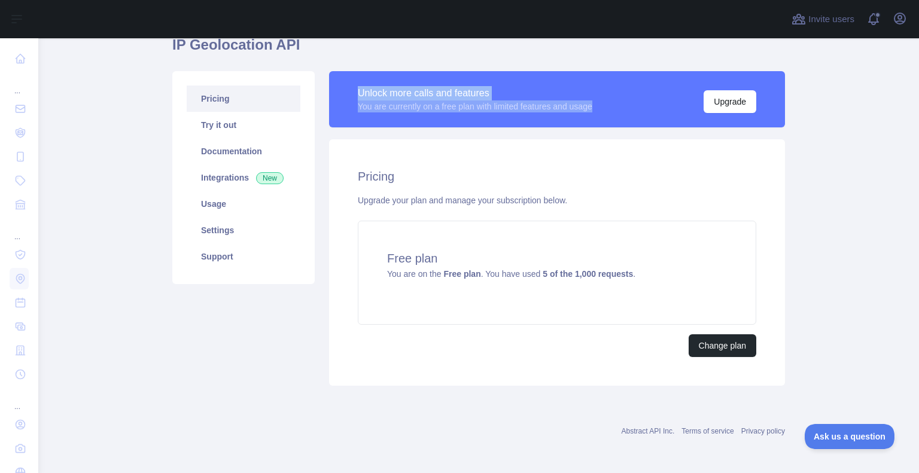
click at [387, 105] on div "You are currently on a free plan with limited features and usage" at bounding box center [475, 107] width 235 height 12
drag, startPoint x: 352, startPoint y: 95, endPoint x: 638, endPoint y: 118, distance: 287.5
click at [638, 118] on div "Unlock more calls and features You are currently on a free plan with limited fe…" at bounding box center [557, 99] width 456 height 56
click at [629, 104] on div "Unlock more calls and features You are currently on a free plan with limited fe…" at bounding box center [557, 100] width 399 height 28
drag, startPoint x: 591, startPoint y: 107, endPoint x: 345, endPoint y: 89, distance: 247.2
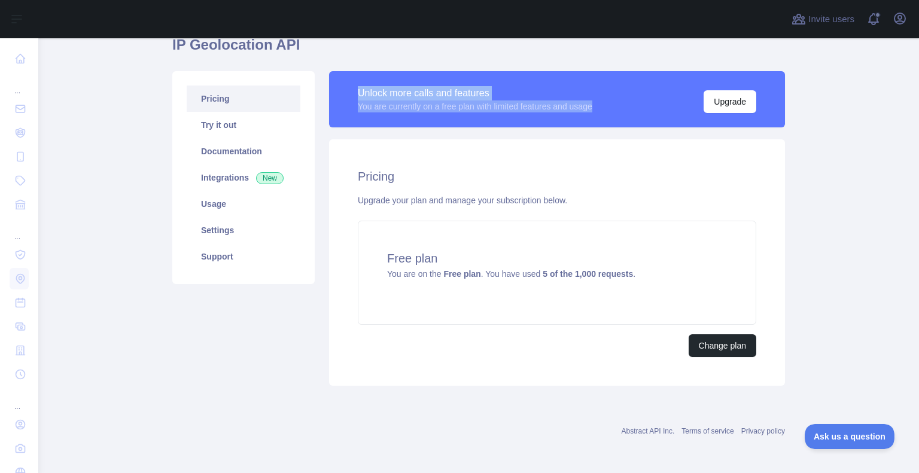
click at [345, 89] on div "Unlock more calls and features You are currently on a free plan with limited fe…" at bounding box center [557, 99] width 456 height 56
drag, startPoint x: 345, startPoint y: 89, endPoint x: 595, endPoint y: 115, distance: 252.2
click at [594, 115] on div "Unlock more calls and features You are currently on a free plan with limited fe…" at bounding box center [557, 99] width 456 height 56
click at [597, 114] on div "Unlock more calls and features You are currently on a free plan with limited fe…" at bounding box center [557, 99] width 456 height 56
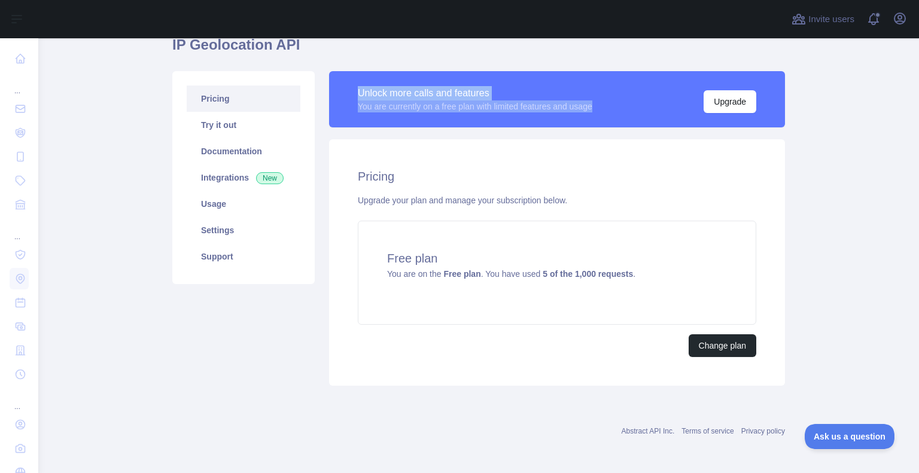
drag, startPoint x: 609, startPoint y: 108, endPoint x: 340, endPoint y: 84, distance: 269.7
click at [340, 84] on div "Unlock more calls and features You are currently on a free plan with limited fe…" at bounding box center [557, 99] width 456 height 56
click at [340, 86] on div "Unlock more calls and features You are currently on a free plan with limited fe…" at bounding box center [557, 99] width 456 height 56
drag, startPoint x: 340, startPoint y: 90, endPoint x: 610, endPoint y: 111, distance: 270.7
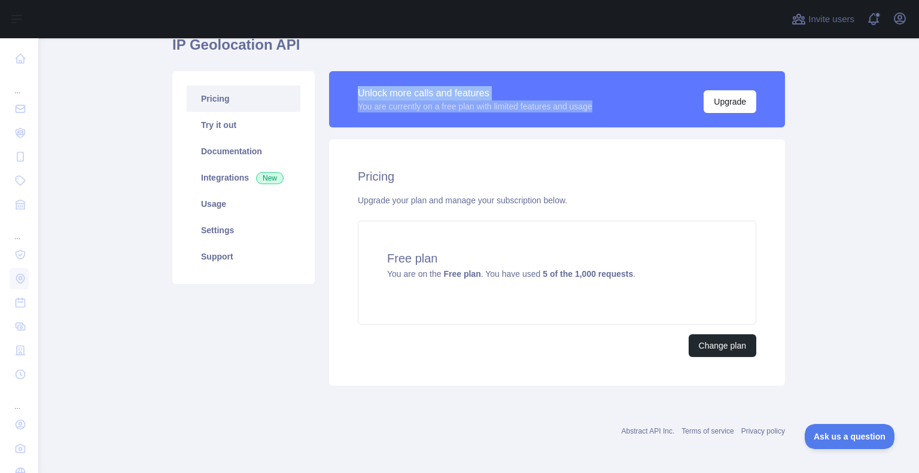
click at [610, 111] on div "Unlock more calls and features You are currently on a free plan with limited fe…" at bounding box center [557, 99] width 456 height 56
click at [610, 111] on div "Unlock more calls and features You are currently on a free plan with limited fe…" at bounding box center [557, 100] width 399 height 28
drag, startPoint x: 474, startPoint y: 104, endPoint x: 333, endPoint y: 98, distance: 141.3
click at [333, 98] on div "Unlock more calls and features You are currently on a free plan with limited fe…" at bounding box center [557, 99] width 456 height 56
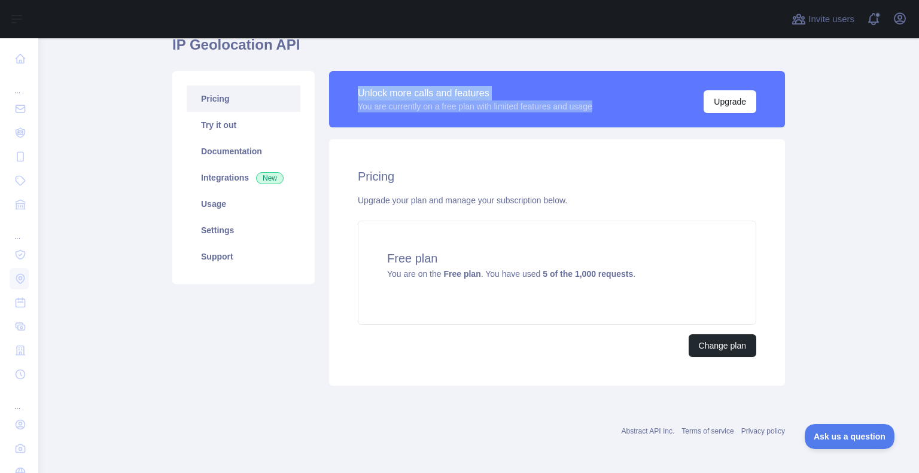
drag, startPoint x: 329, startPoint y: 90, endPoint x: 648, endPoint y: 114, distance: 319.9
click at [648, 114] on div "Unlock more calls and features You are currently on a free plan with limited fe…" at bounding box center [557, 99] width 456 height 56
click at [649, 114] on div "Unlock more calls and features You are currently on a free plan with limited fe…" at bounding box center [557, 99] width 456 height 56
drag, startPoint x: 460, startPoint y: 101, endPoint x: 339, endPoint y: 86, distance: 122.4
click at [339, 86] on div "Unlock more calls and features You are currently on a free plan with limited fe…" at bounding box center [557, 99] width 456 height 56
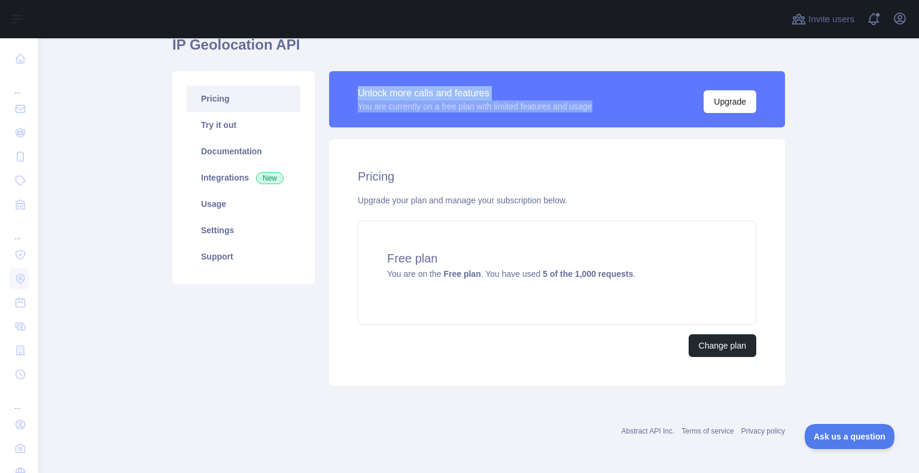
click at [339, 86] on div "Unlock more calls and features You are currently on a free plan with limited fe…" at bounding box center [557, 99] width 456 height 56
drag, startPoint x: 510, startPoint y: 118, endPoint x: 650, endPoint y: 118, distance: 140.0
click at [650, 118] on div "Unlock more calls and features You are currently on a free plan with limited fe…" at bounding box center [557, 99] width 456 height 56
click at [651, 118] on div "Unlock more calls and features You are currently on a free plan with limited fe…" at bounding box center [557, 99] width 456 height 56
